Goal: Information Seeking & Learning: Learn about a topic

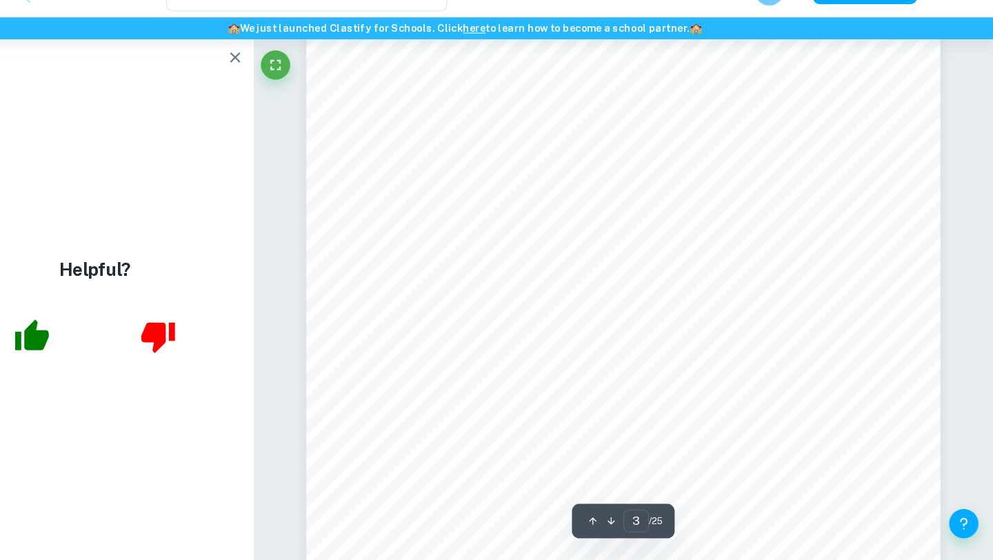
scroll to position [1834, 0]
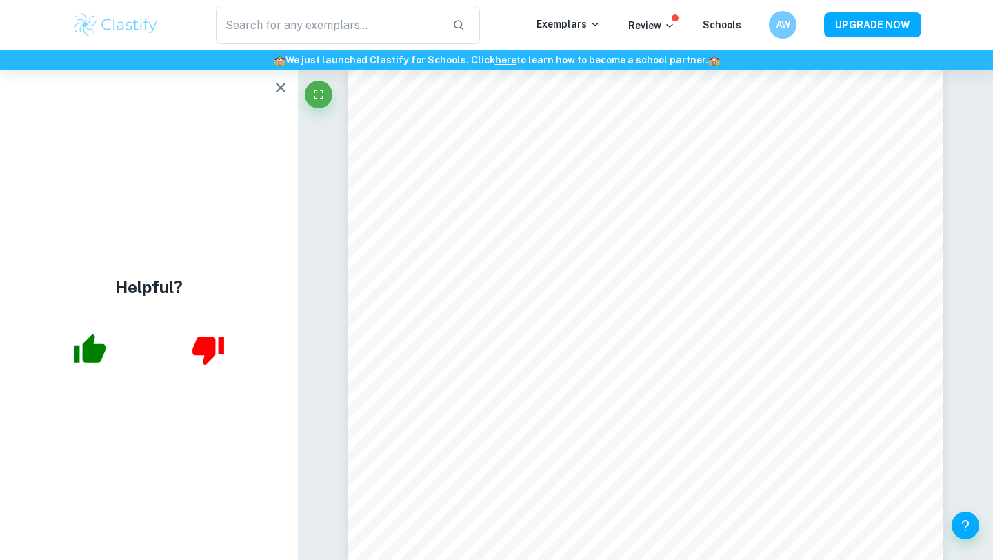
click at [105, 21] on img at bounding box center [116, 25] width 88 height 28
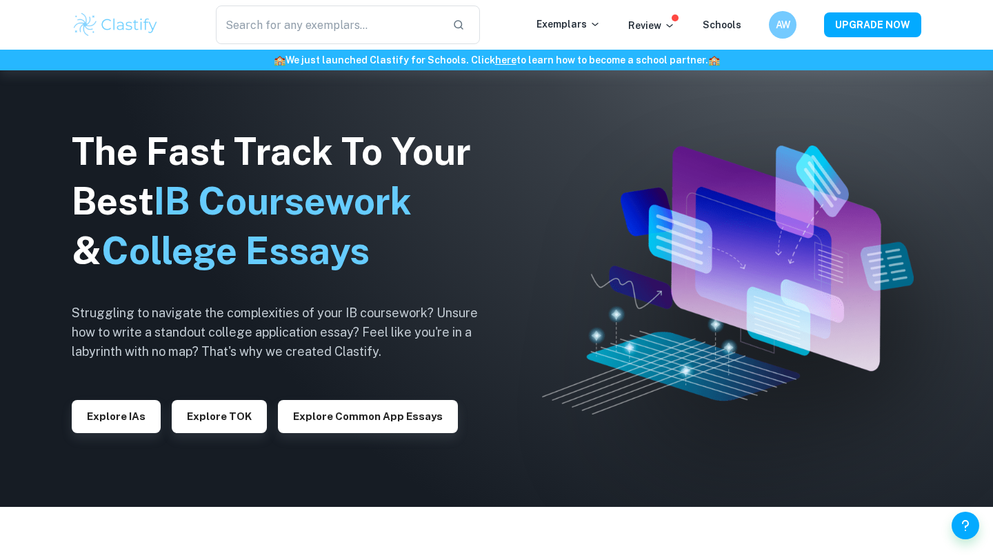
scroll to position [105, 0]
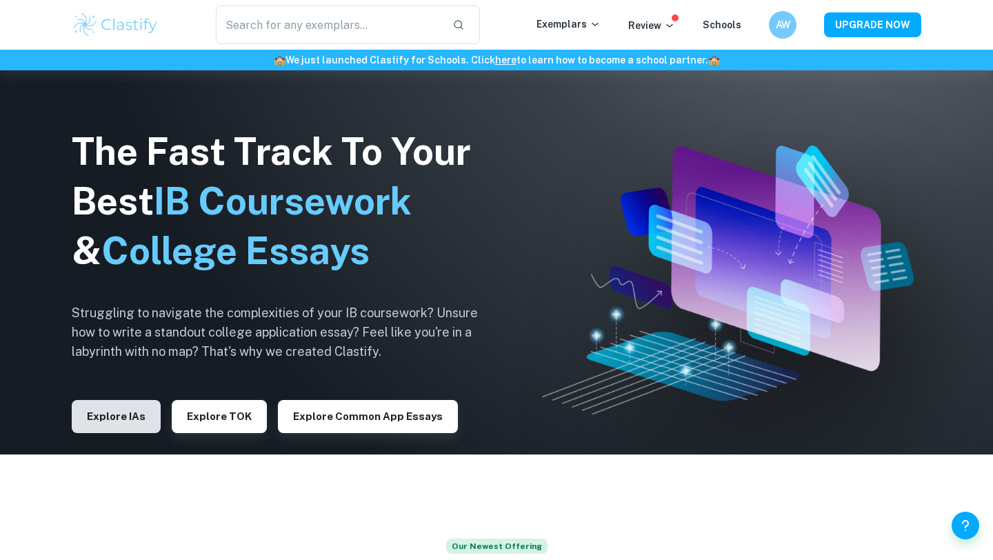
click at [130, 422] on button "Explore IAs" at bounding box center [116, 416] width 89 height 33
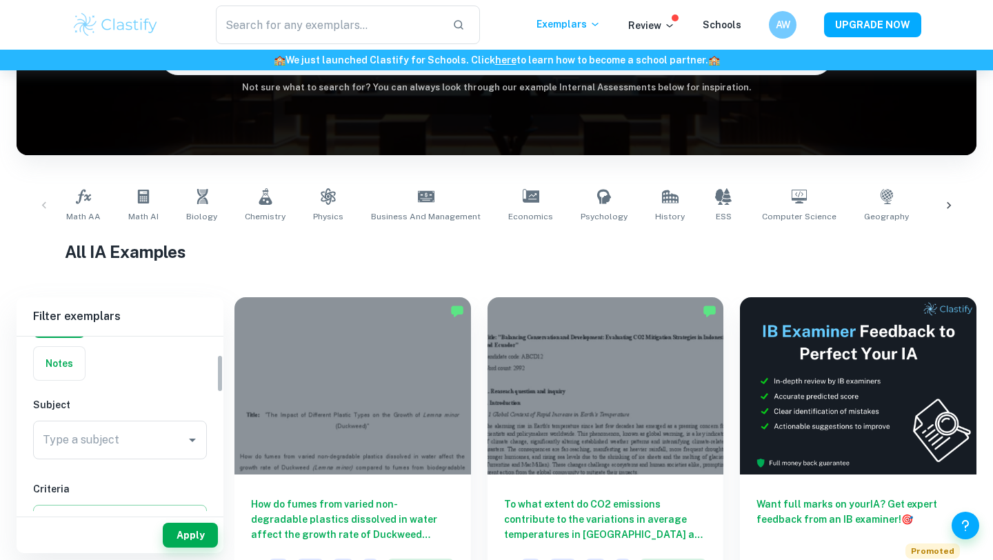
scroll to position [82, 0]
click at [79, 465] on input "Type a subject" at bounding box center [109, 456] width 141 height 26
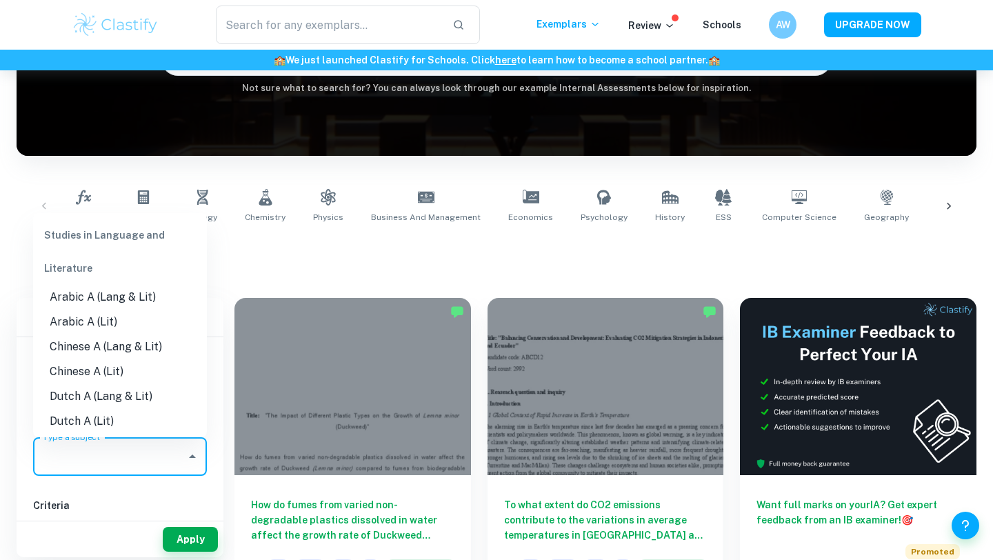
scroll to position [183, 0]
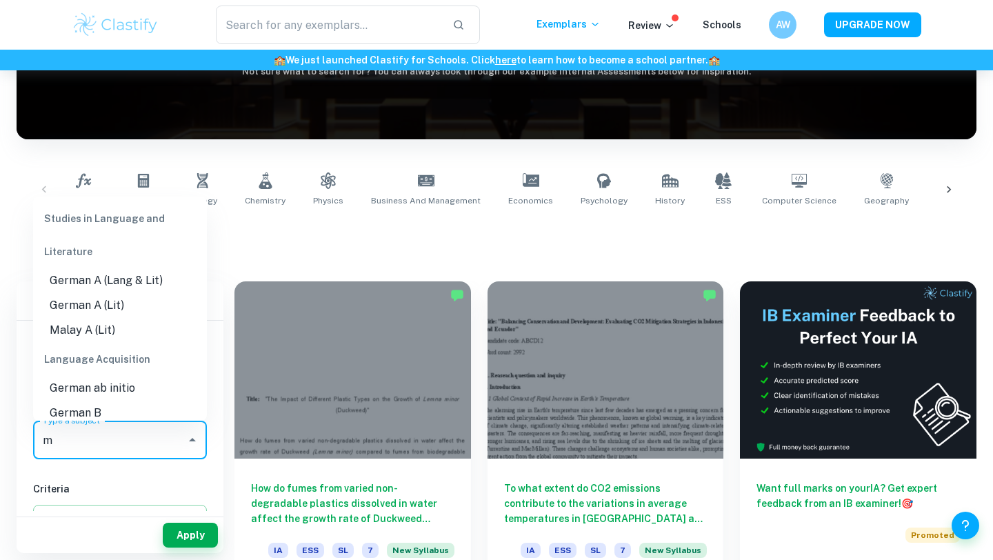
type input "ma"
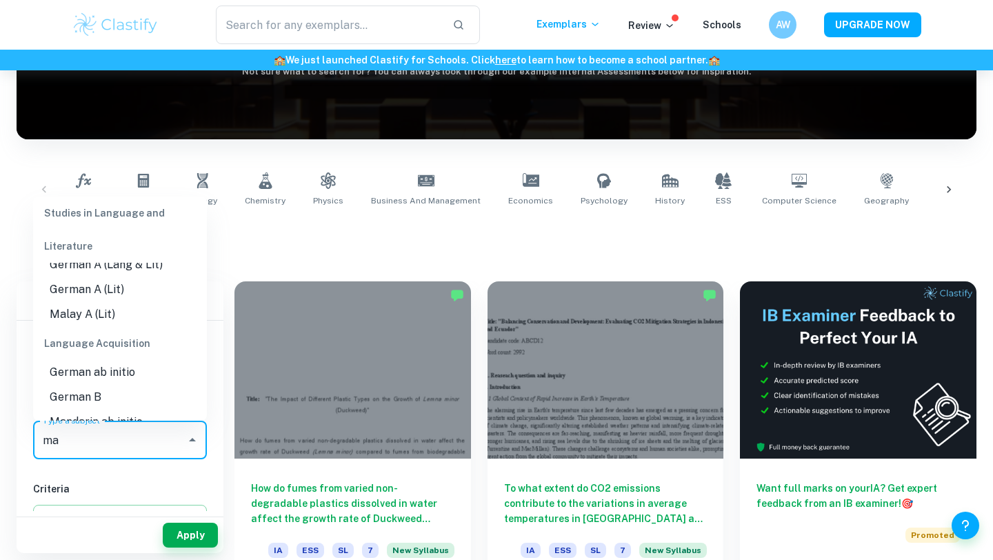
scroll to position [34, 0]
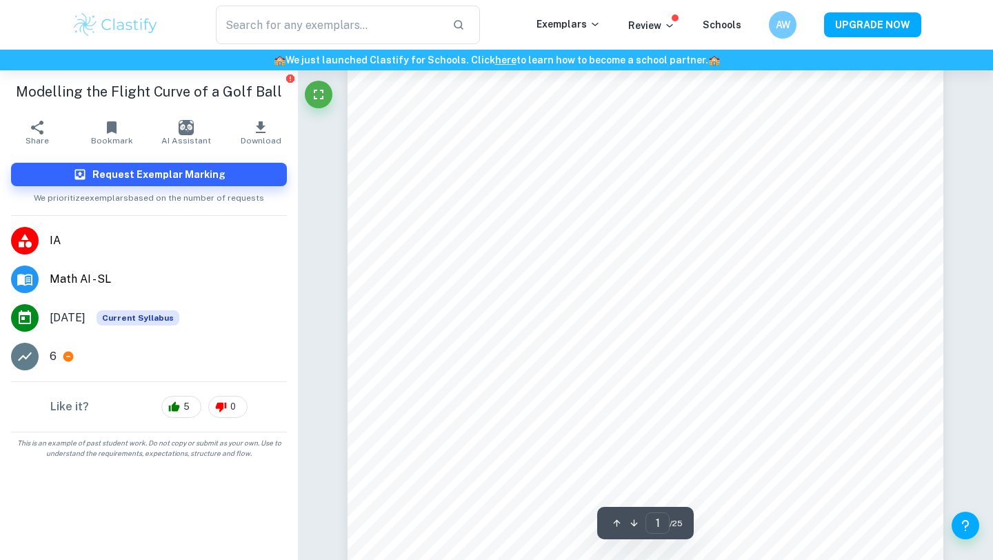
scroll to position [116, 0]
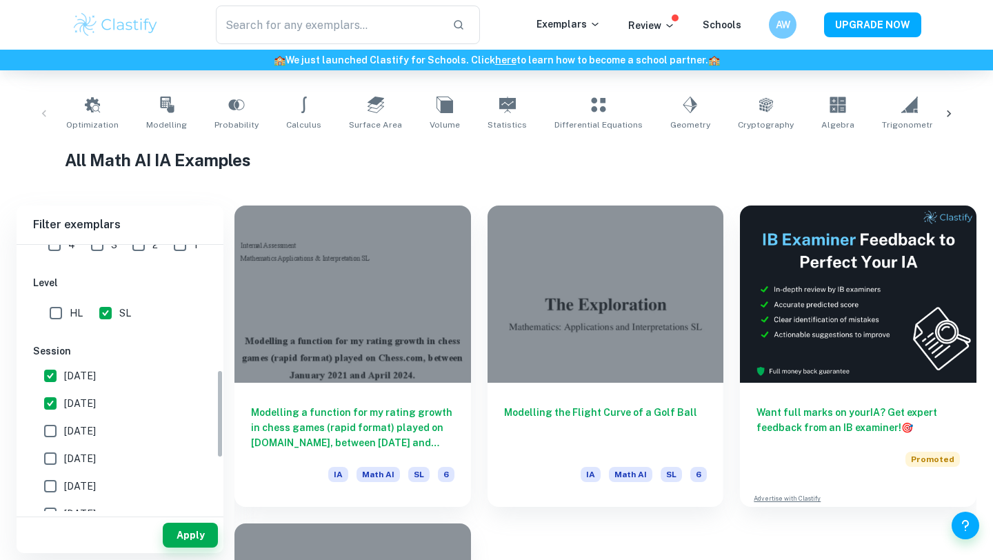
scroll to position [373, 0]
click at [72, 398] on label "[DATE]" at bounding box center [116, 407] width 159 height 28
click at [64, 398] on input "[DATE]" at bounding box center [51, 407] width 28 height 28
click at [69, 410] on span "[DATE]" at bounding box center [80, 406] width 32 height 15
click at [64, 410] on input "[DATE]" at bounding box center [51, 407] width 28 height 28
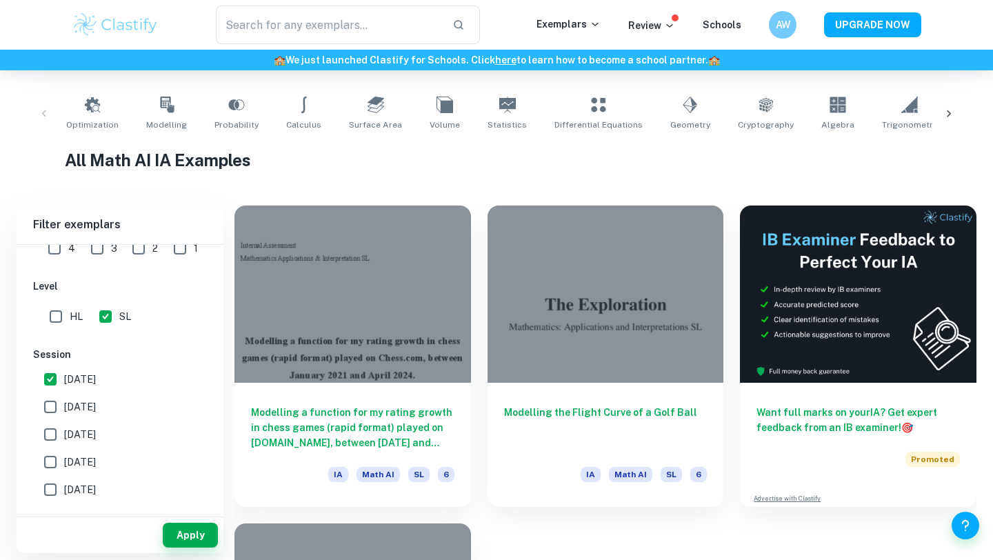
checkbox input "true"
click at [69, 429] on span "[DATE]" at bounding box center [80, 434] width 32 height 15
click at [64, 429] on input "[DATE]" at bounding box center [51, 435] width 28 height 28
checkbox input "true"
click at [69, 466] on span "[DATE]" at bounding box center [80, 461] width 32 height 15
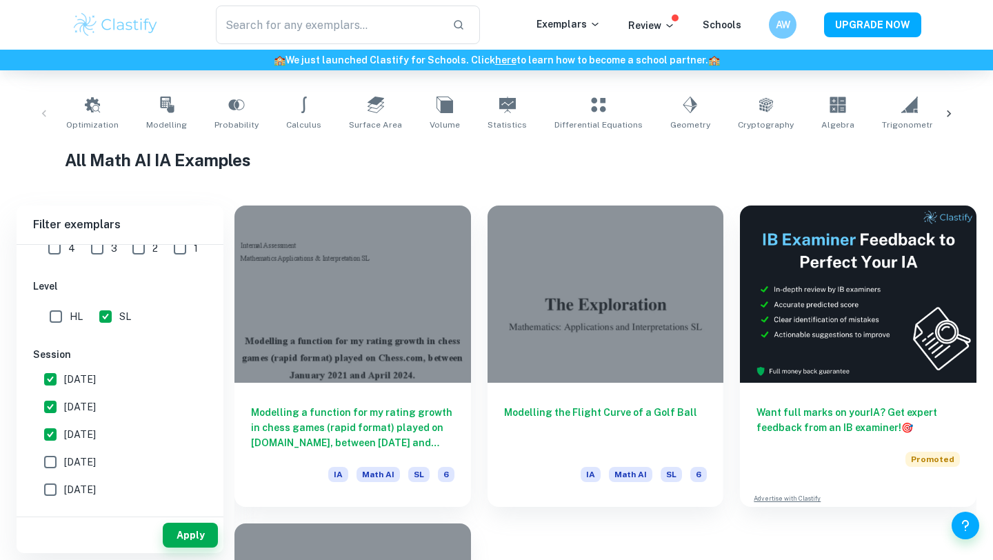
click at [64, 466] on input "[DATE]" at bounding box center [51, 462] width 28 height 28
checkbox input "true"
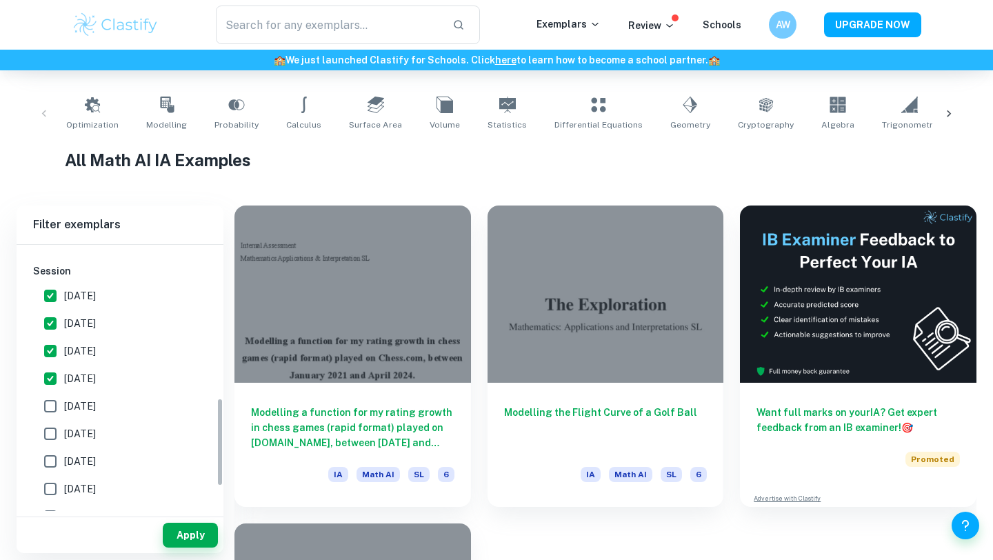
scroll to position [459, 0]
click at [148, 407] on label "[DATE]" at bounding box center [116, 404] width 159 height 28
click at [64, 407] on input "[DATE]" at bounding box center [51, 404] width 28 height 28
checkbox input "true"
click at [149, 426] on label "[DATE]" at bounding box center [116, 431] width 159 height 28
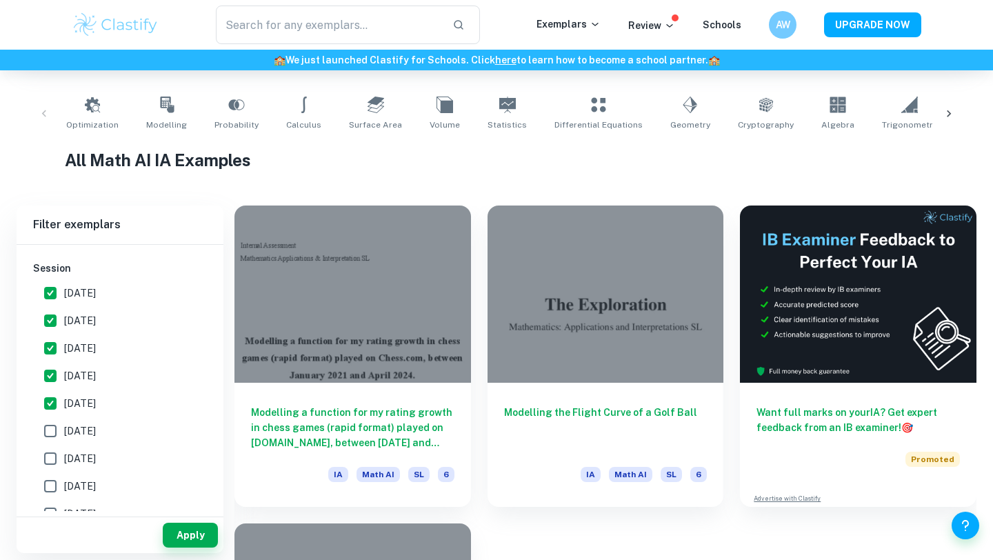
click at [64, 426] on input "[DATE]" at bounding box center [51, 431] width 28 height 28
checkbox input "true"
click at [149, 459] on label "[DATE]" at bounding box center [116, 459] width 159 height 28
click at [64, 459] on input "[DATE]" at bounding box center [51, 459] width 28 height 28
click at [149, 471] on label "[DATE]" at bounding box center [116, 459] width 159 height 28
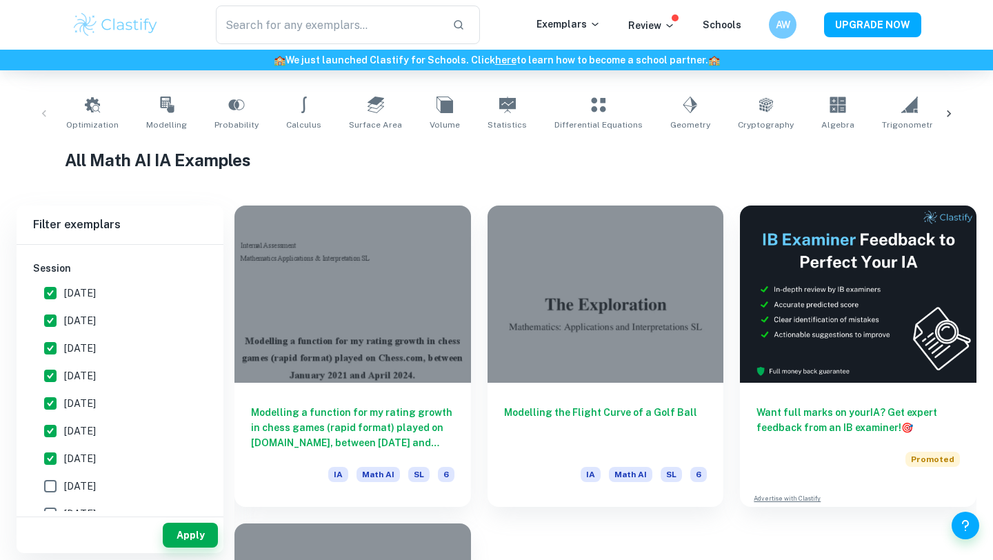
click at [64, 471] on input "[DATE]" at bounding box center [51, 459] width 28 height 28
checkbox input "false"
click at [149, 483] on label "[DATE]" at bounding box center [116, 486] width 159 height 28
click at [64, 483] on input "[DATE]" at bounding box center [51, 486] width 28 height 28
checkbox input "true"
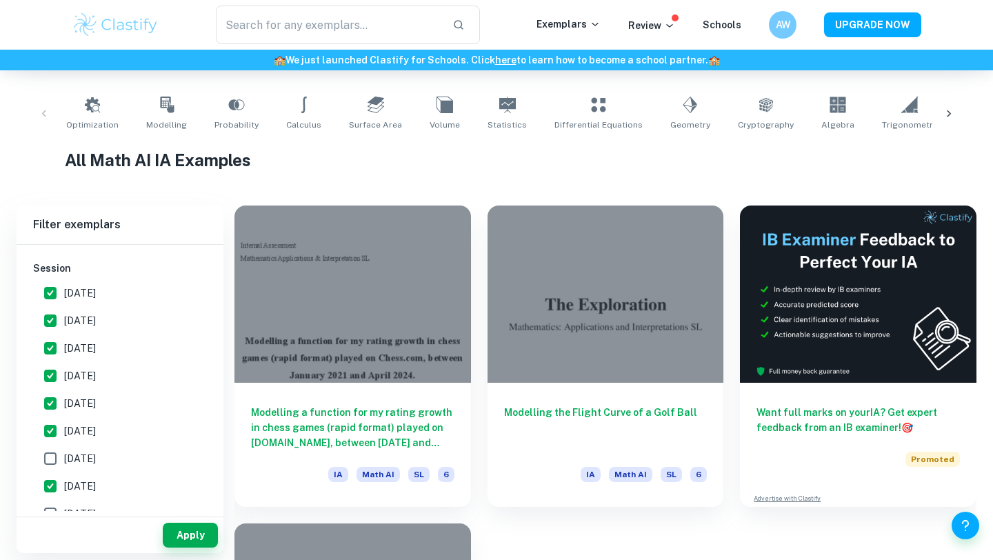
click at [150, 458] on label "[DATE]" at bounding box center [116, 459] width 159 height 28
click at [64, 458] on input "[DATE]" at bounding box center [51, 459] width 28 height 28
checkbox input "true"
click at [190, 532] on button "Apply" at bounding box center [190, 535] width 55 height 25
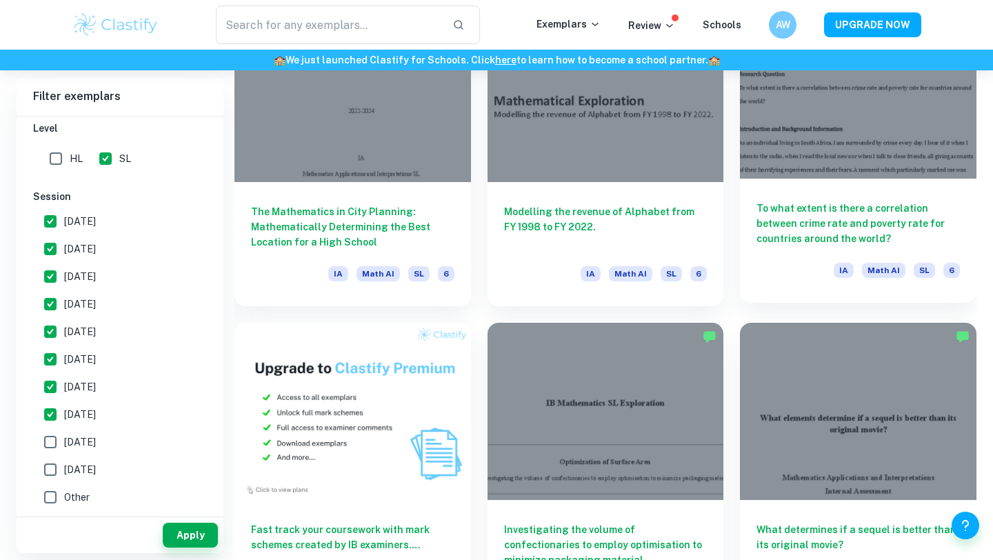
scroll to position [797, 0]
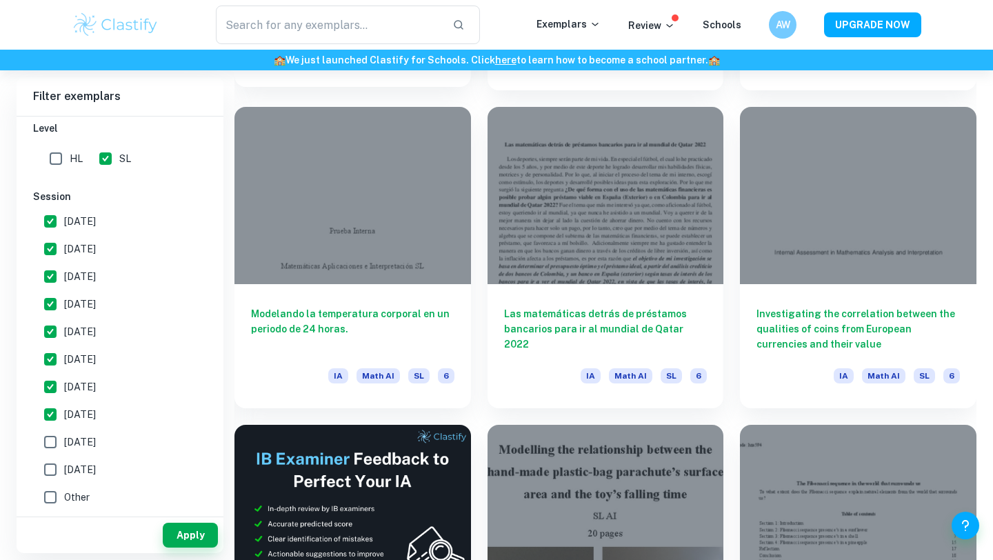
scroll to position [1948, 0]
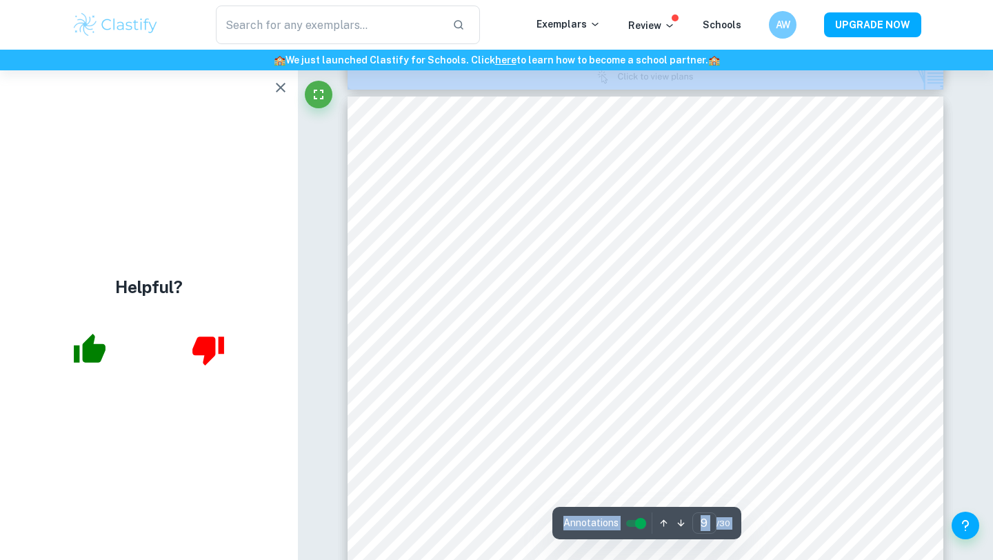
scroll to position [6538, 0]
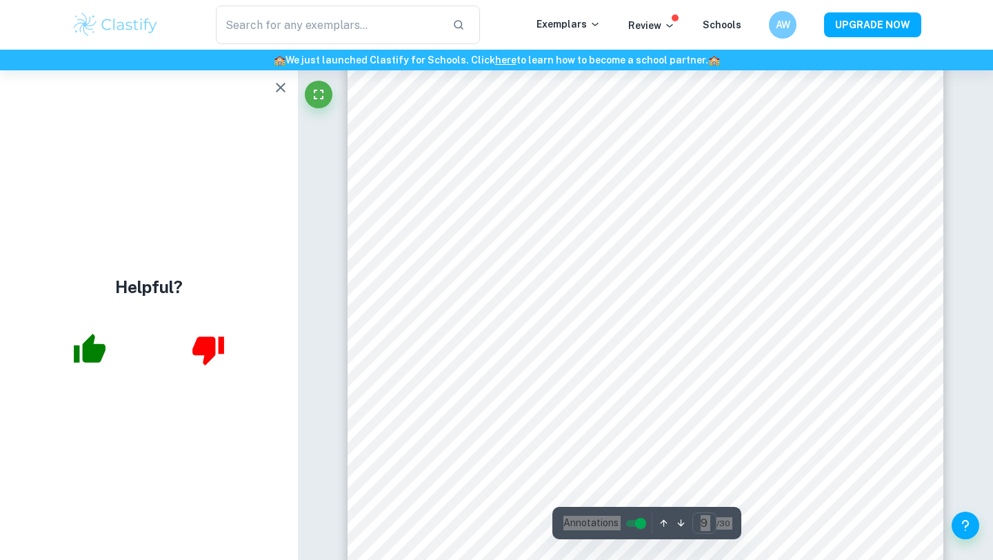
drag, startPoint x: 441, startPoint y: 172, endPoint x: 518, endPoint y: 1, distance: 187.9
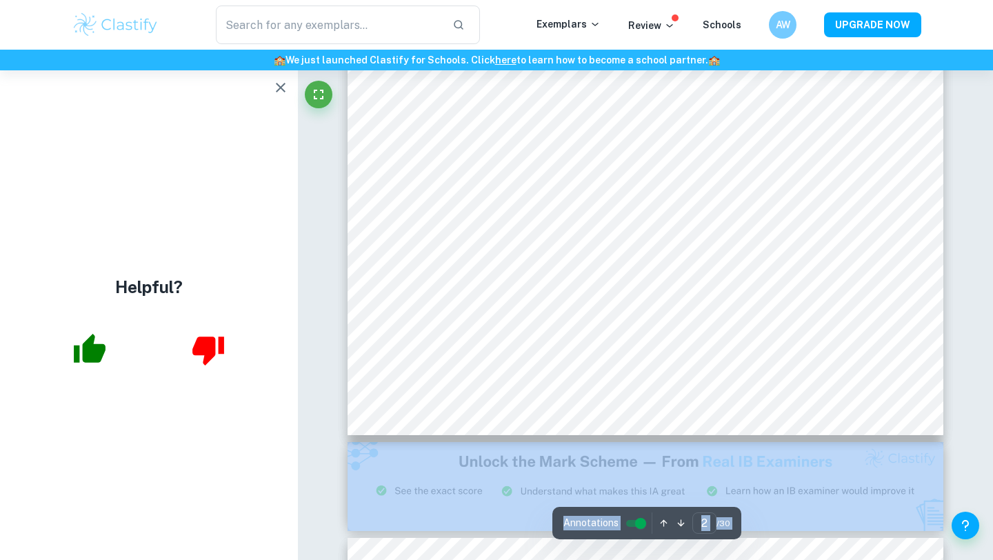
type input "1"
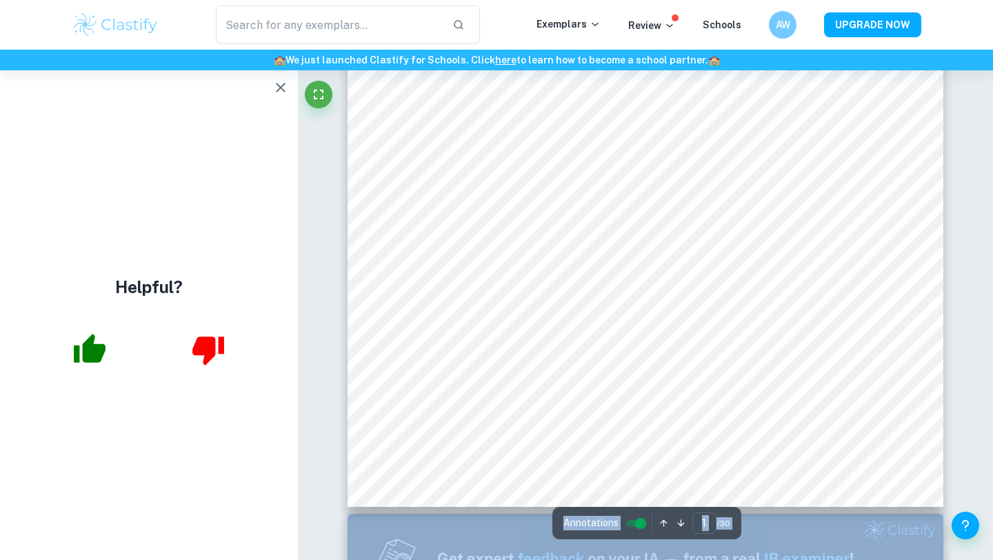
scroll to position [0, 0]
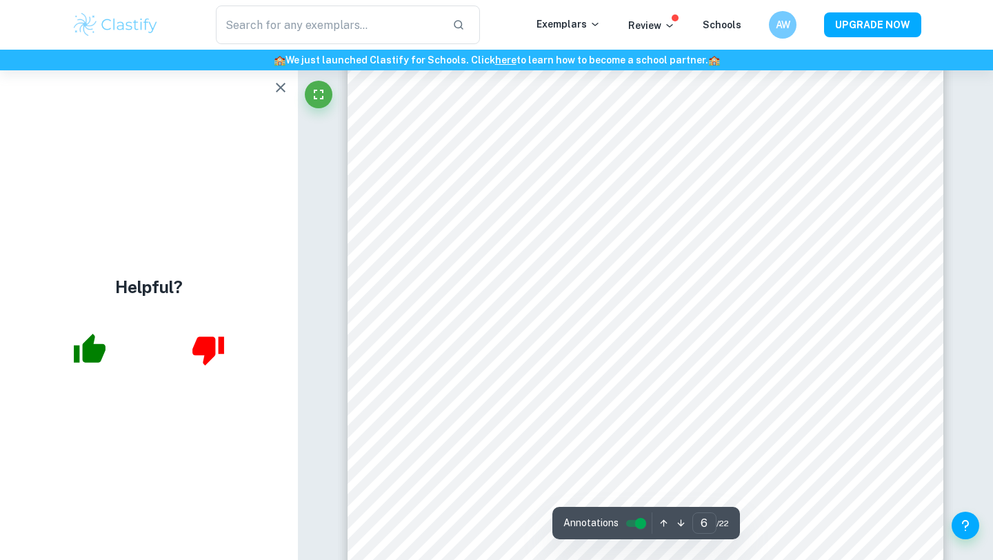
scroll to position [4291, 0]
type input "1"
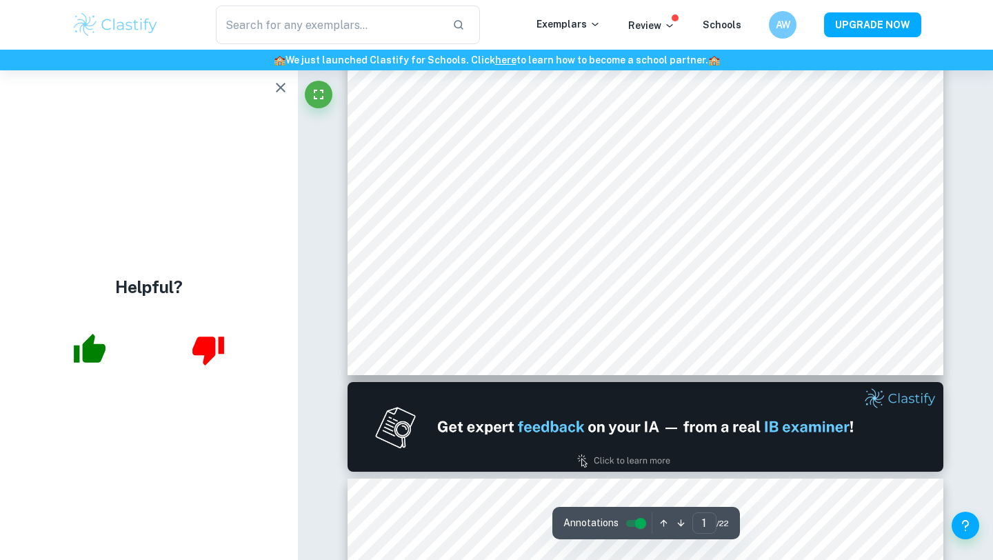
scroll to position [0, 0]
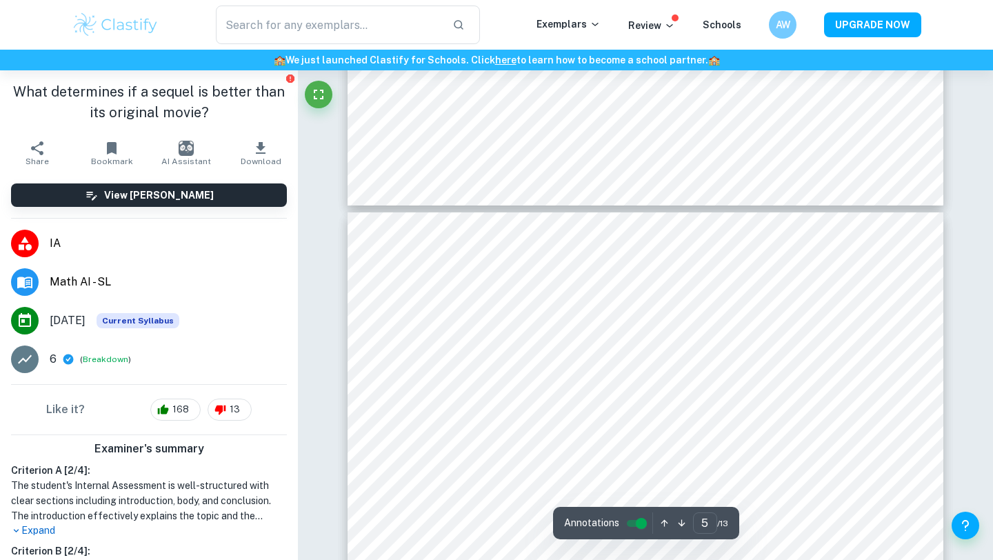
scroll to position [3738, 0]
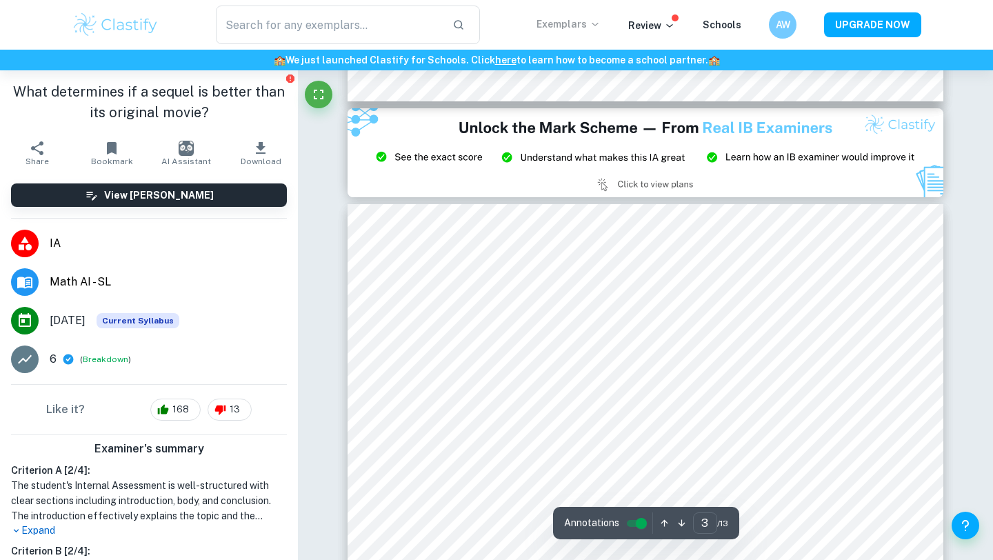
type input "2"
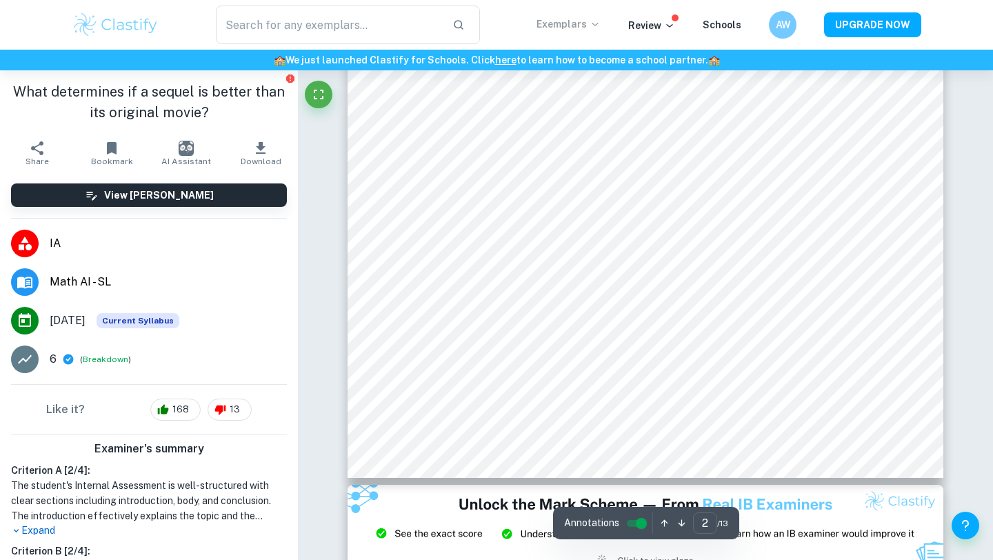
scroll to position [701, 0]
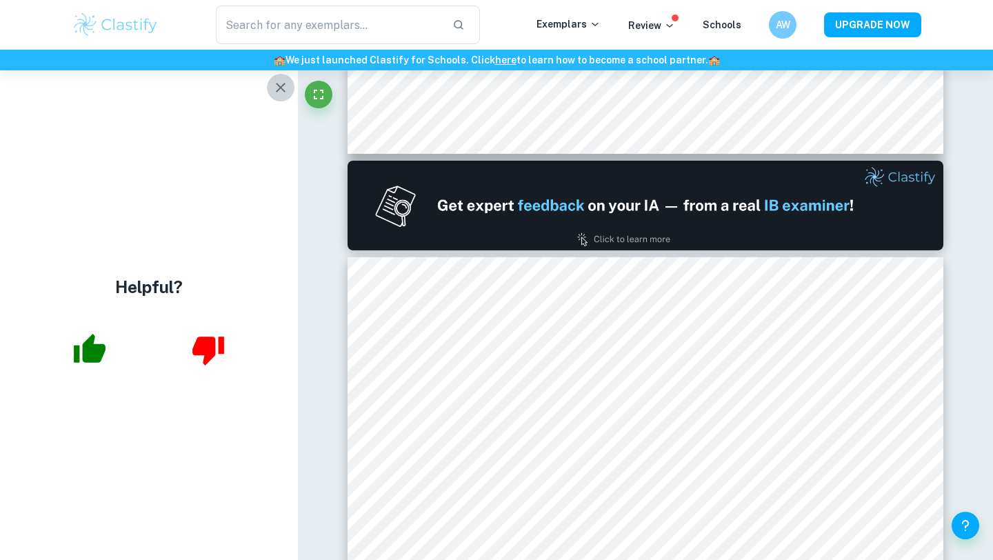
click at [284, 97] on button "button" at bounding box center [281, 88] width 28 height 28
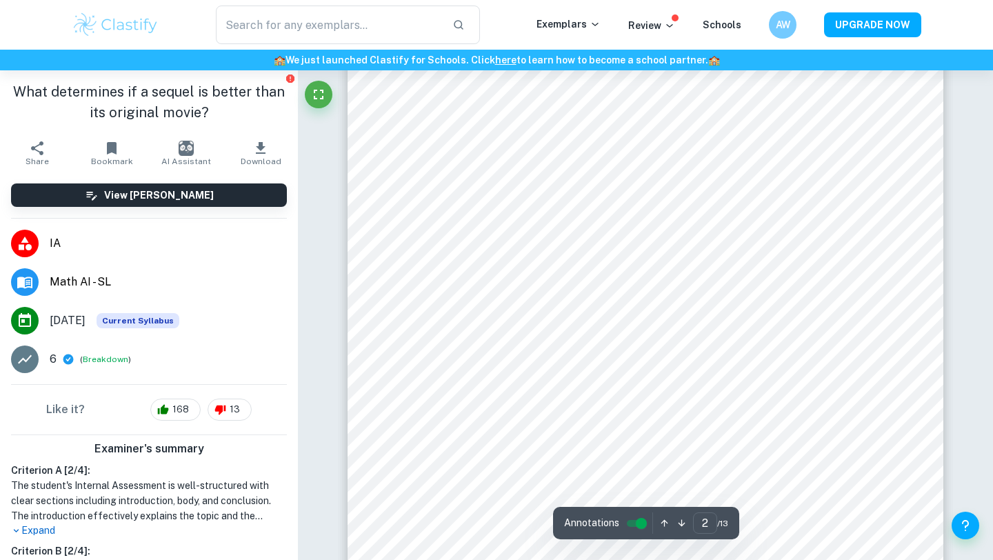
scroll to position [1020, 0]
